Goal: Task Accomplishment & Management: Manage account settings

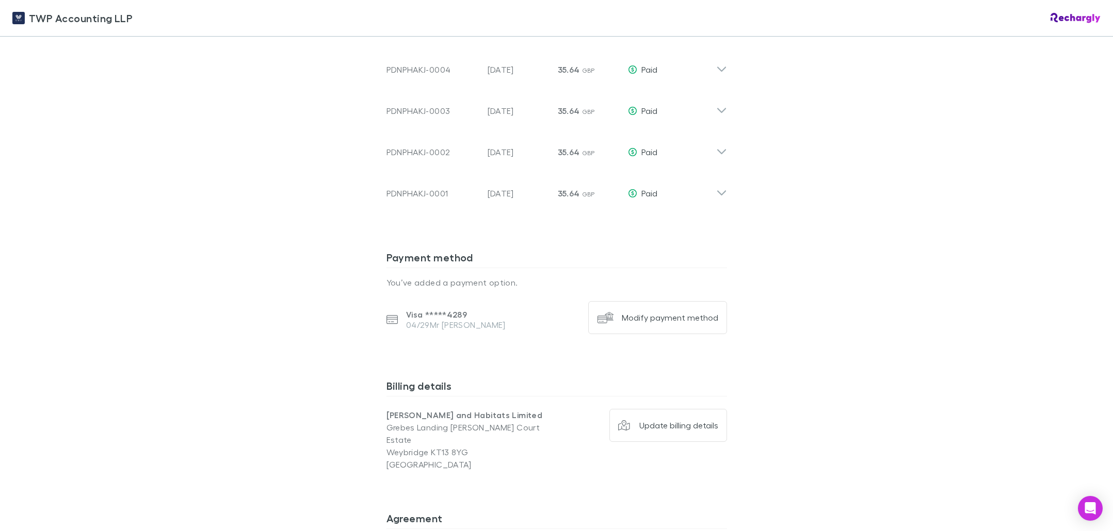
scroll to position [760, 0]
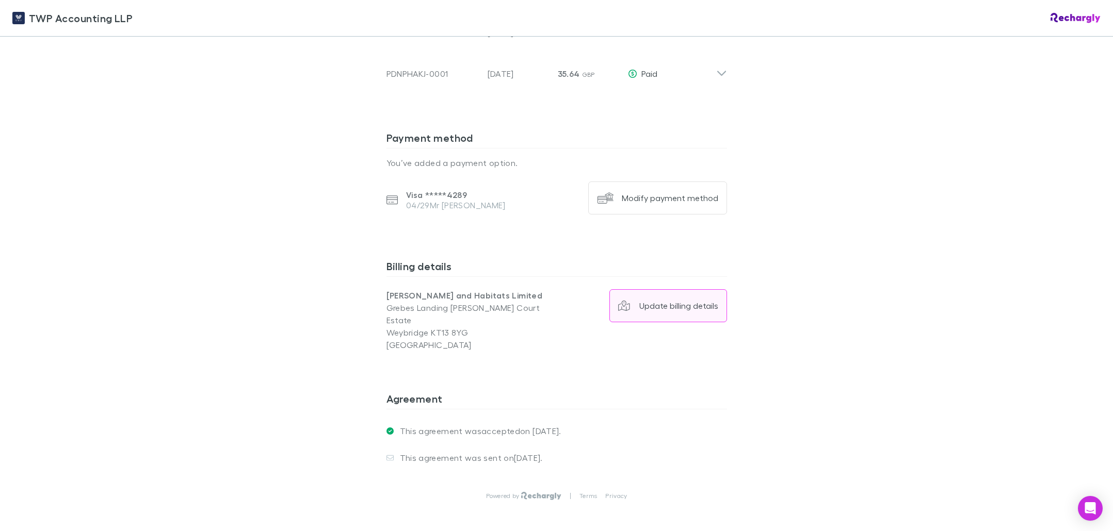
click at [651, 301] on div "Update billing details" at bounding box center [678, 306] width 79 height 10
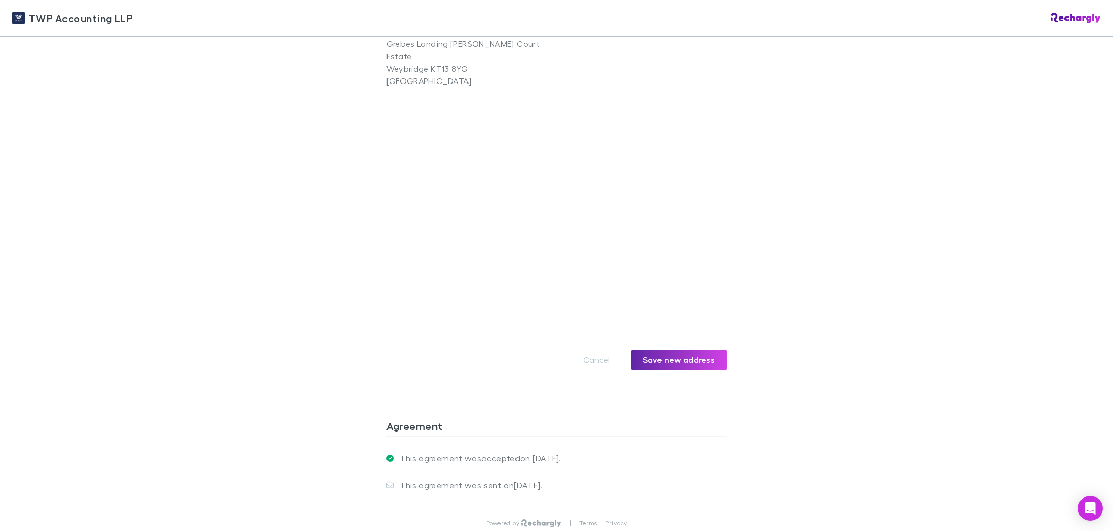
scroll to position [1078, 0]
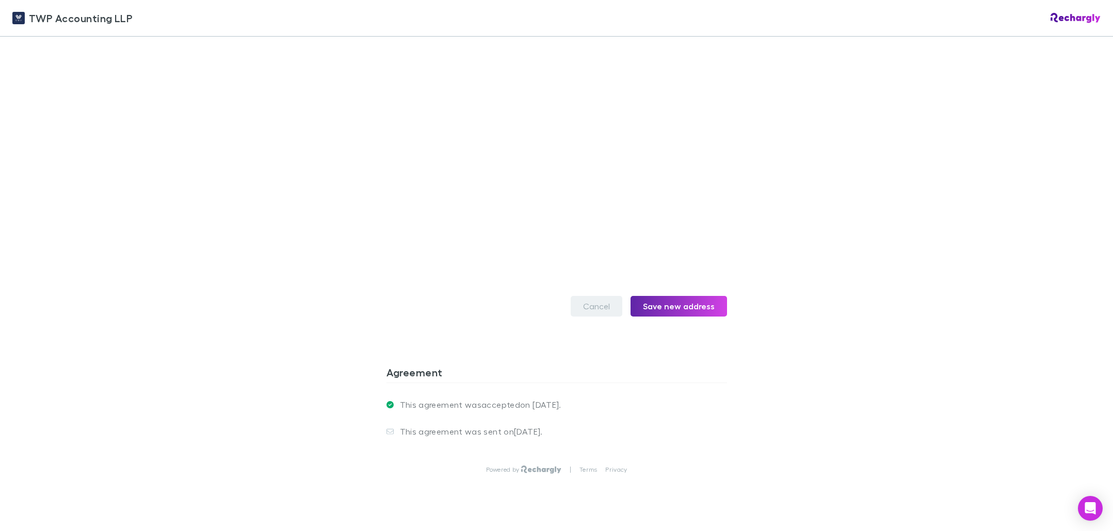
click at [577, 296] on button "Cancel" at bounding box center [597, 306] width 52 height 21
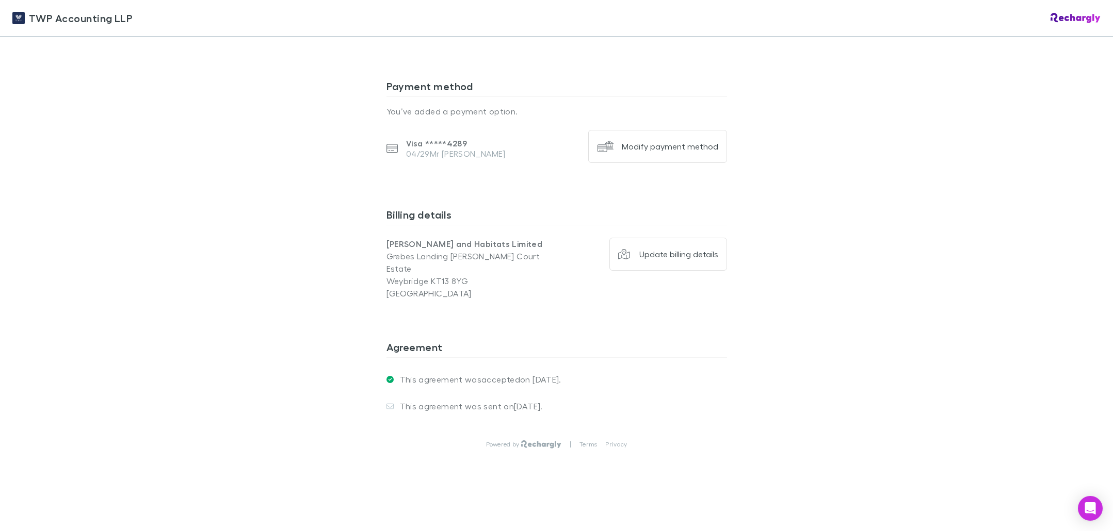
scroll to position [787, 0]
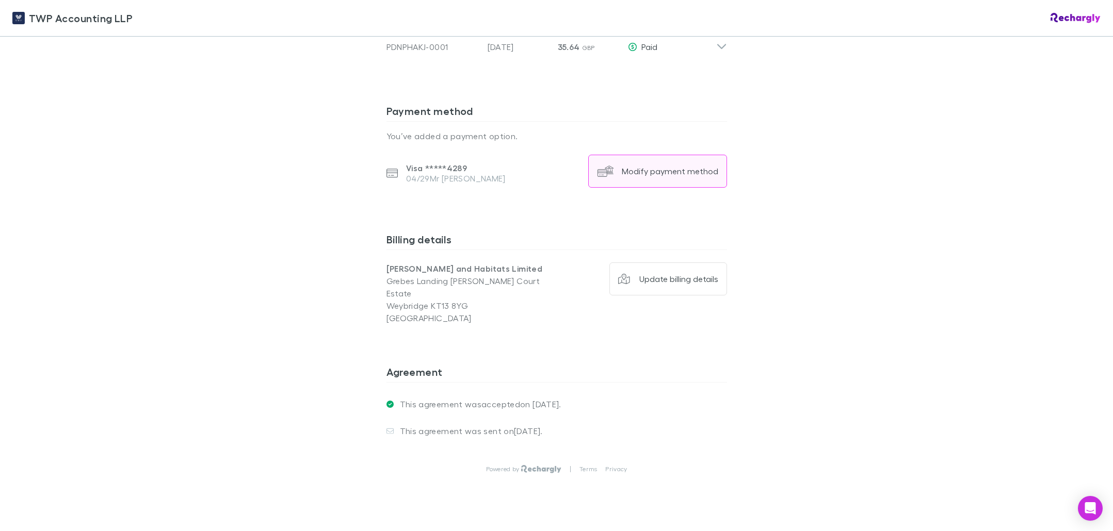
click at [633, 166] on div "Modify payment method" at bounding box center [670, 171] width 96 height 10
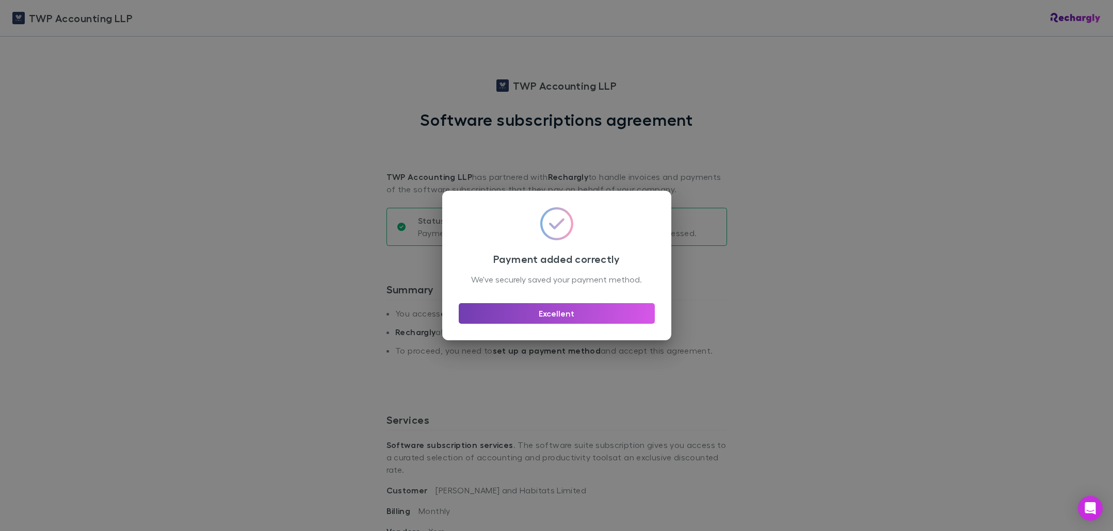
click at [578, 323] on button "Excellent" at bounding box center [557, 313] width 196 height 21
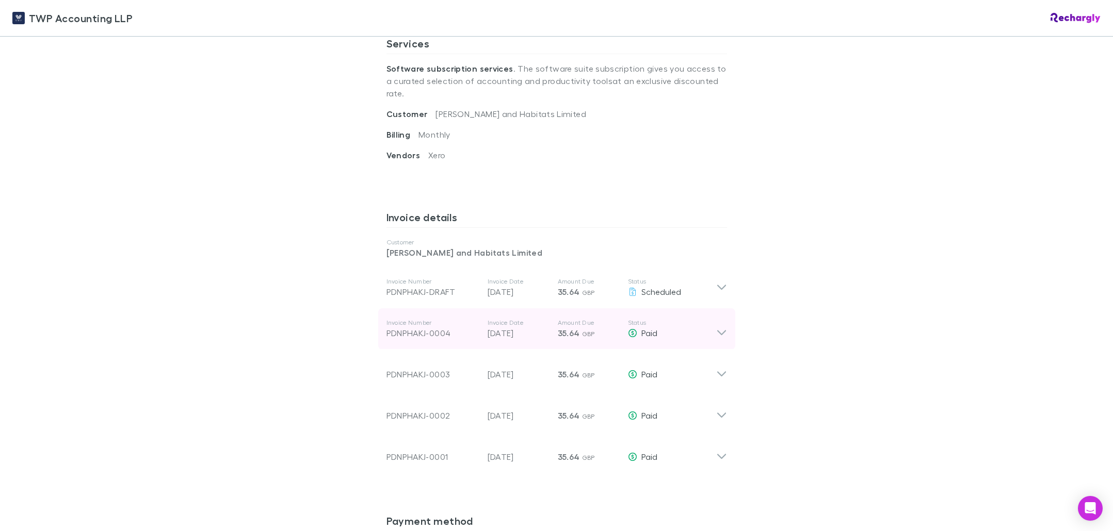
scroll to position [489, 0]
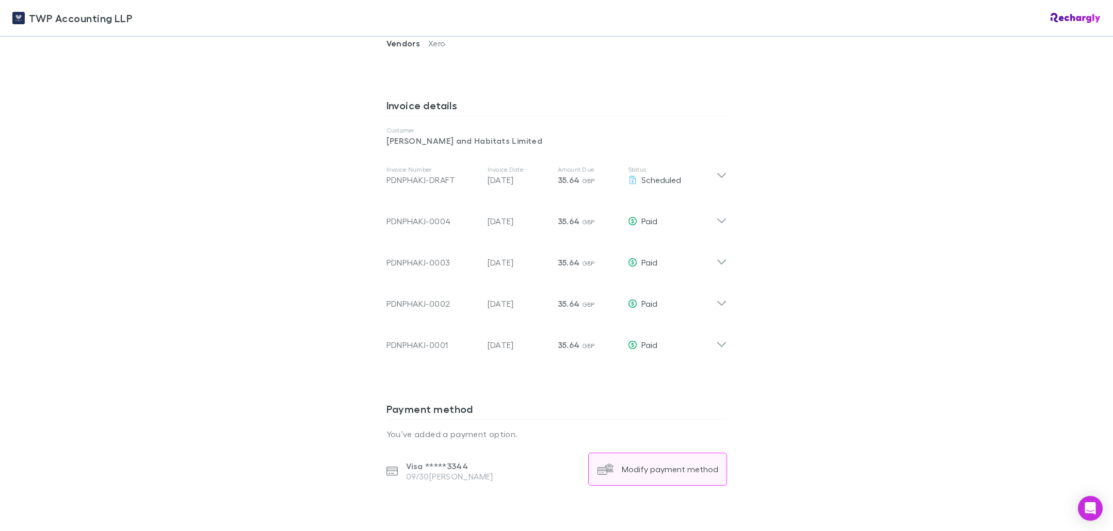
click at [644, 464] on div "Modify payment method" at bounding box center [670, 469] width 96 height 10
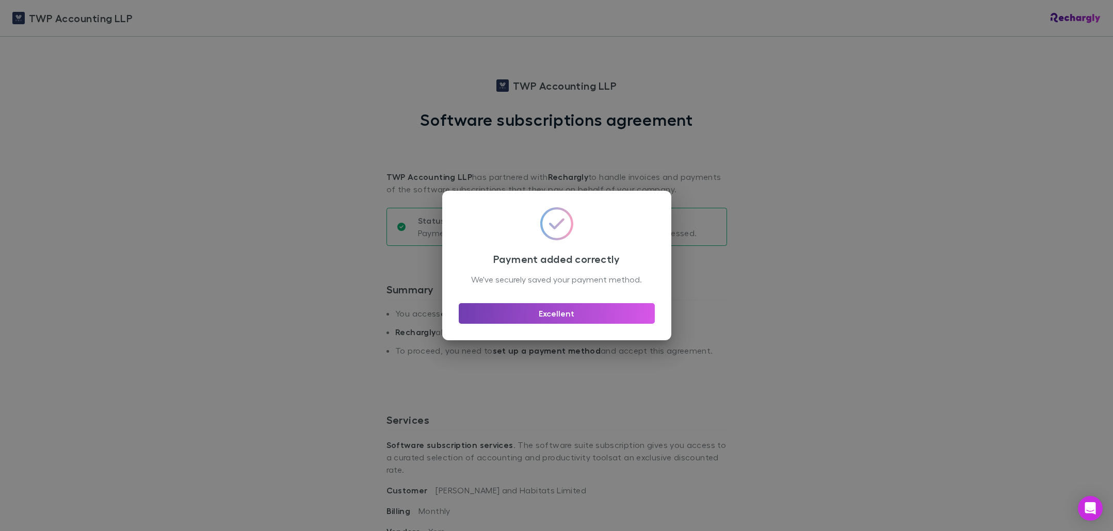
click at [589, 324] on button "Excellent" at bounding box center [557, 313] width 196 height 21
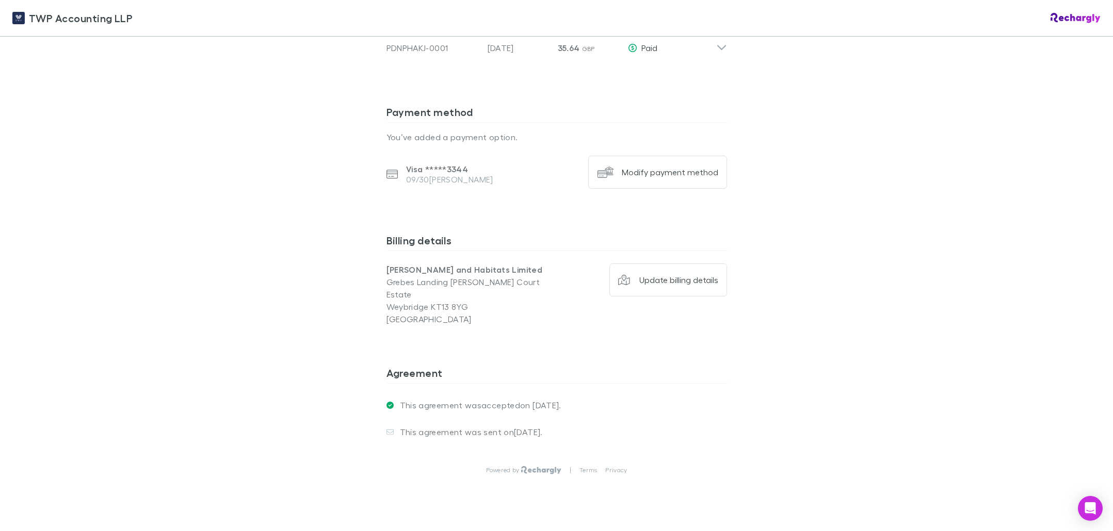
scroll to position [787, 0]
click at [665, 168] on button "Modify payment method" at bounding box center [657, 171] width 139 height 33
